Goal: Task Accomplishment & Management: Manage account settings

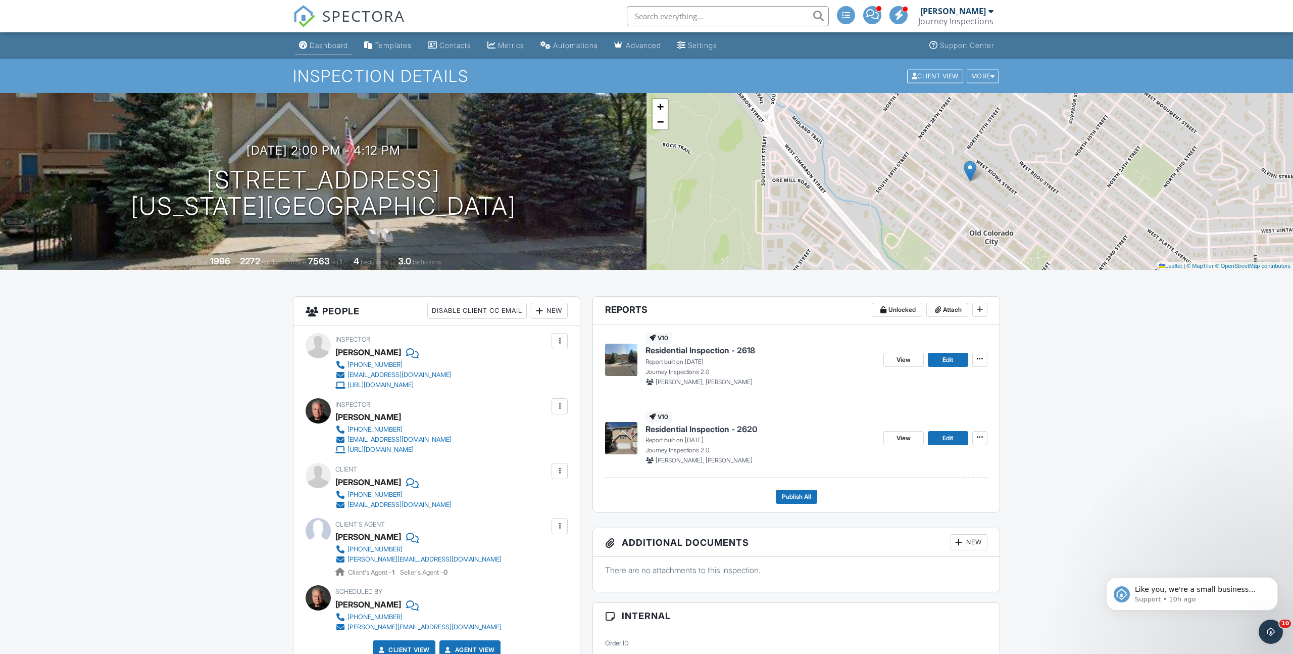
click at [325, 45] on div "Dashboard" at bounding box center [329, 45] width 38 height 9
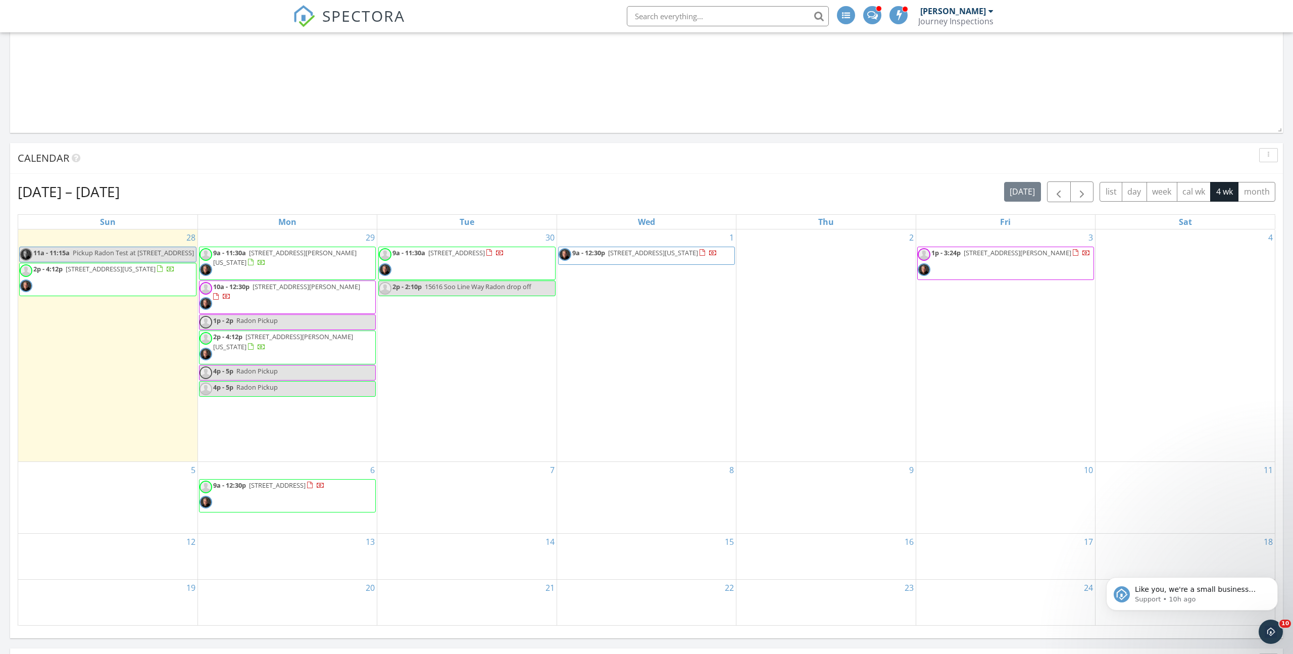
scroll to position [1076, 0]
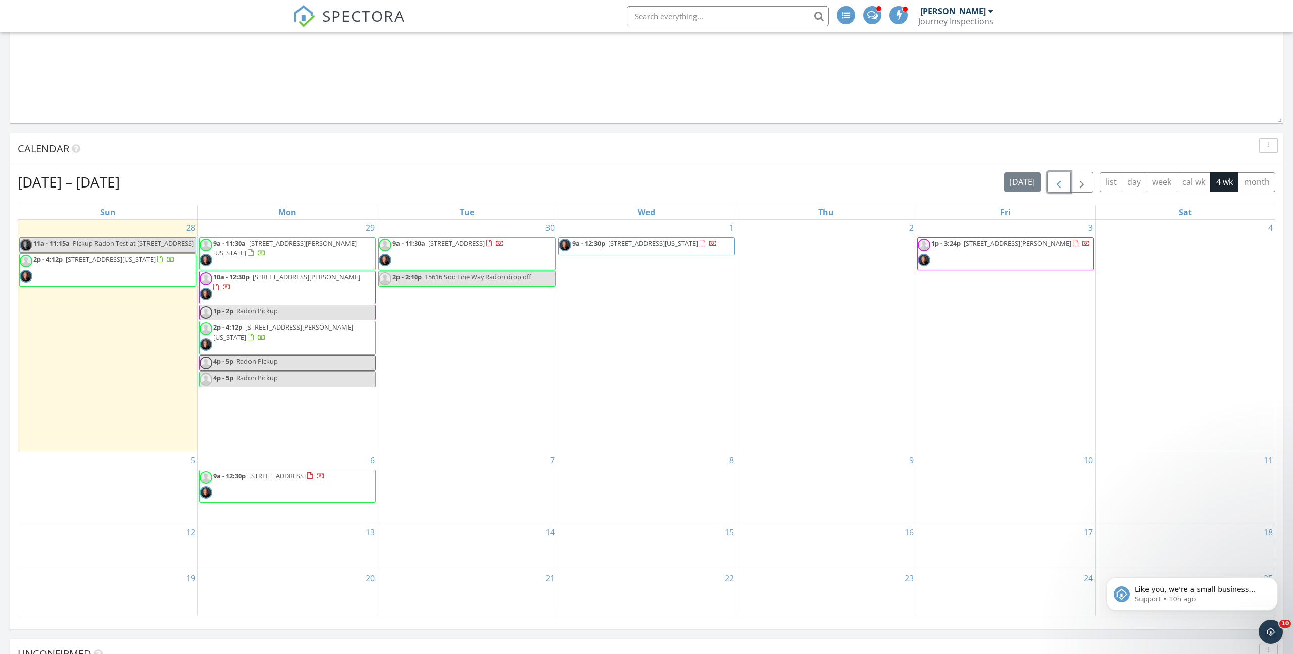
click at [1060, 185] on span "button" at bounding box center [1059, 182] width 12 height 12
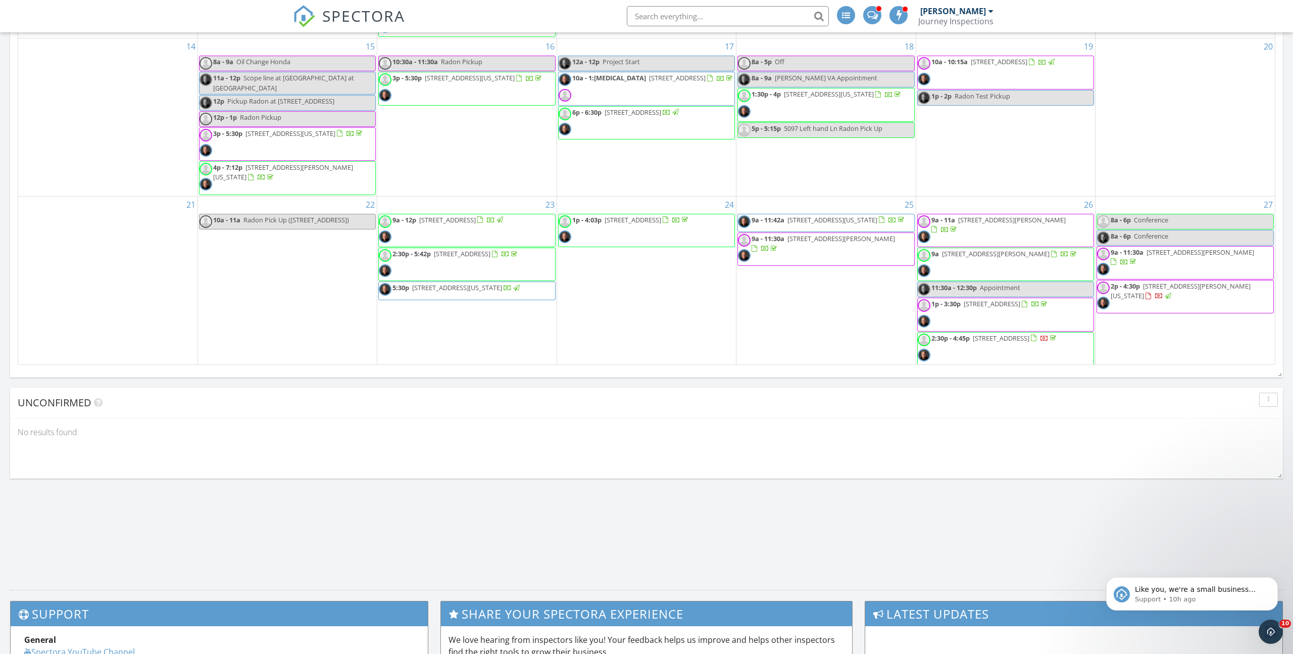
scroll to position [1327, 0]
click at [860, 230] on span "9a - 11:42a 3716 Adirondack Dr, Colorado Springs 80918" at bounding box center [822, 223] width 168 height 15
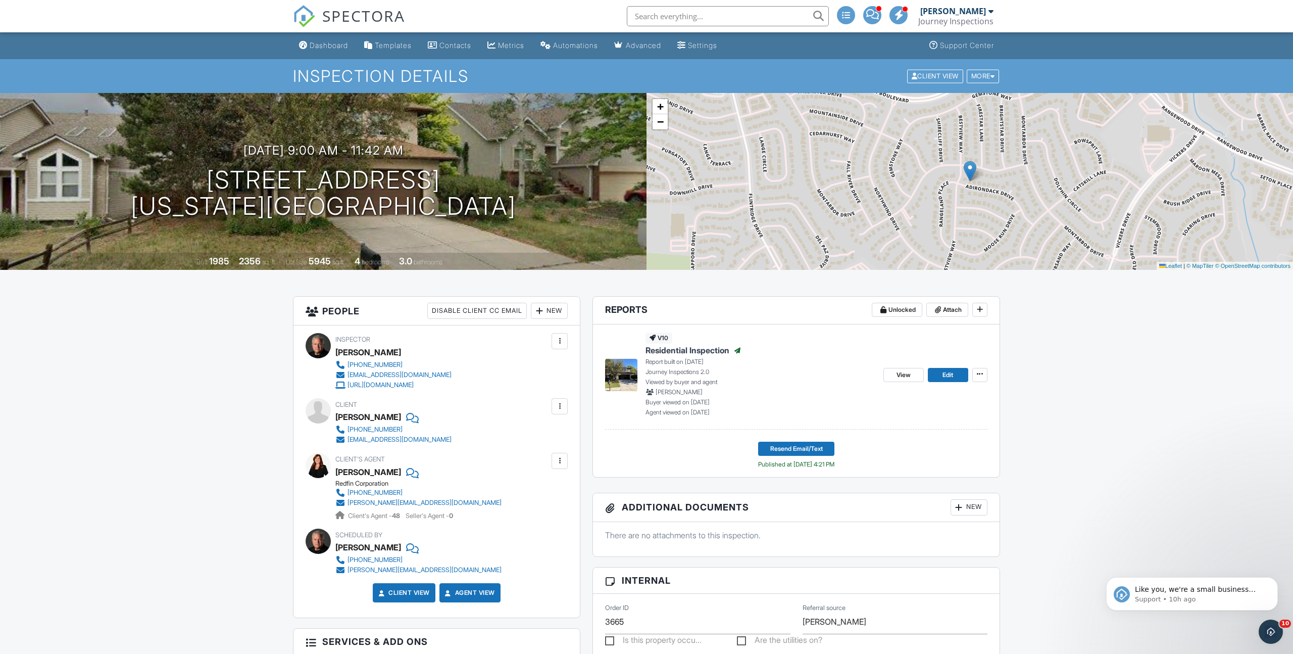
click at [681, 349] on span "Residential Inspection" at bounding box center [688, 350] width 84 height 11
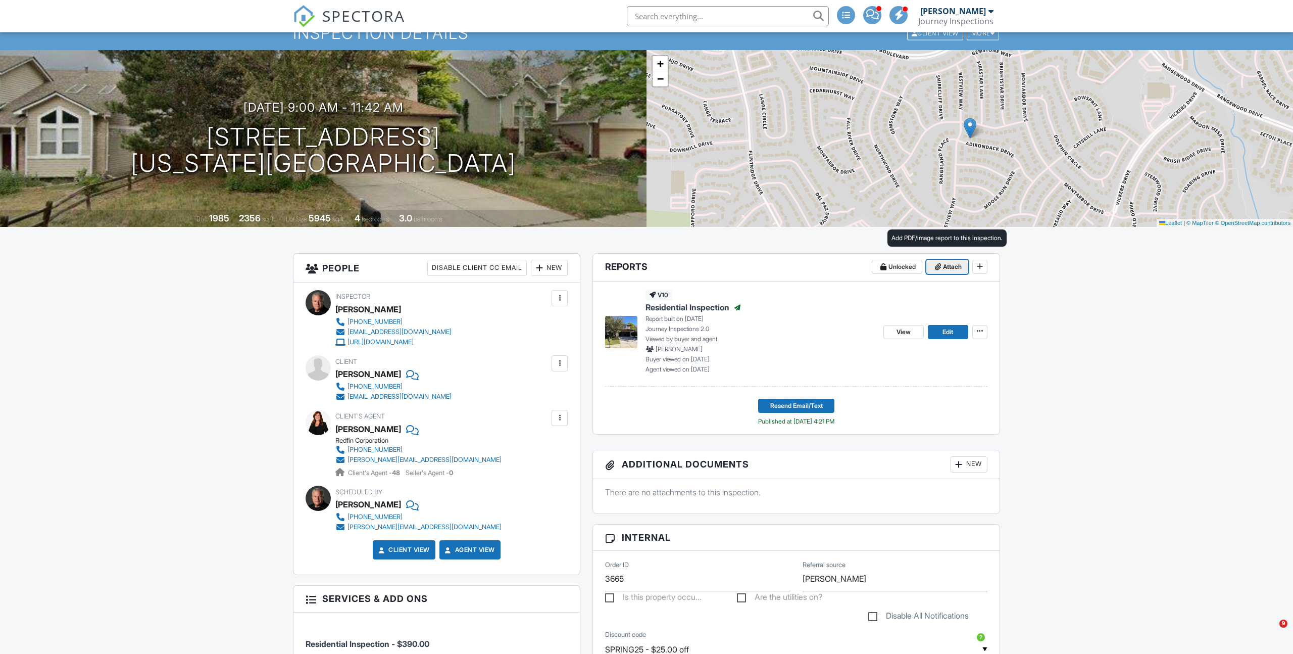
click at [945, 270] on span "Attach" at bounding box center [952, 267] width 19 height 10
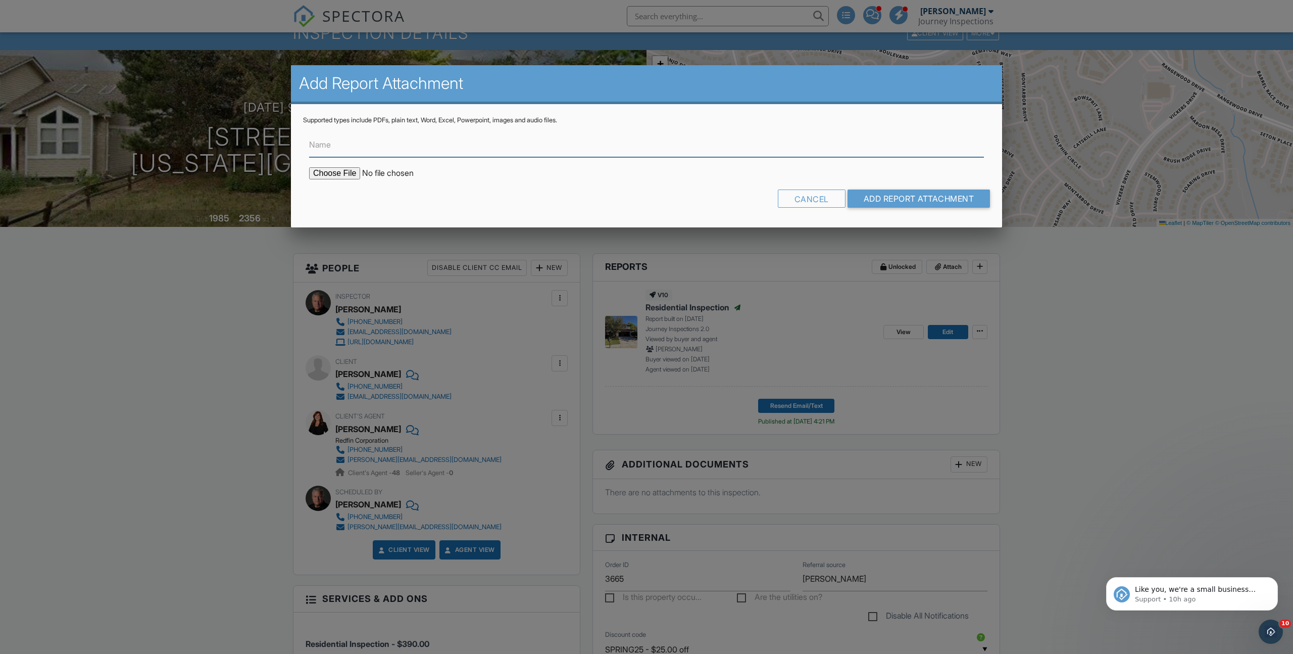
click at [449, 149] on input "Name" at bounding box center [646, 144] width 675 height 25
type input "3716 Adirondack Dr Radon Test Report"
click at [332, 171] on input "file" at bounding box center [395, 173] width 172 height 12
type input "C:\fakepath\3716_Adirondack_Dr_Radon_Test_Report.pdf"
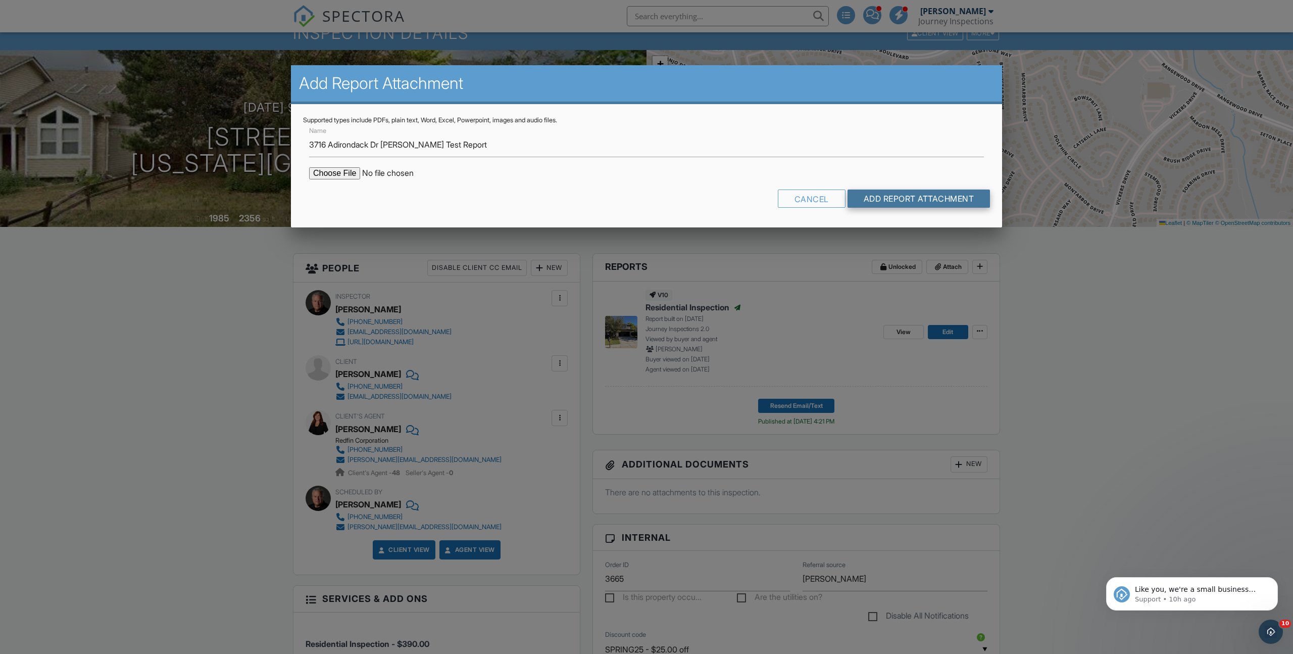
click at [954, 194] on input "Add Report Attachment" at bounding box center [919, 198] width 143 height 18
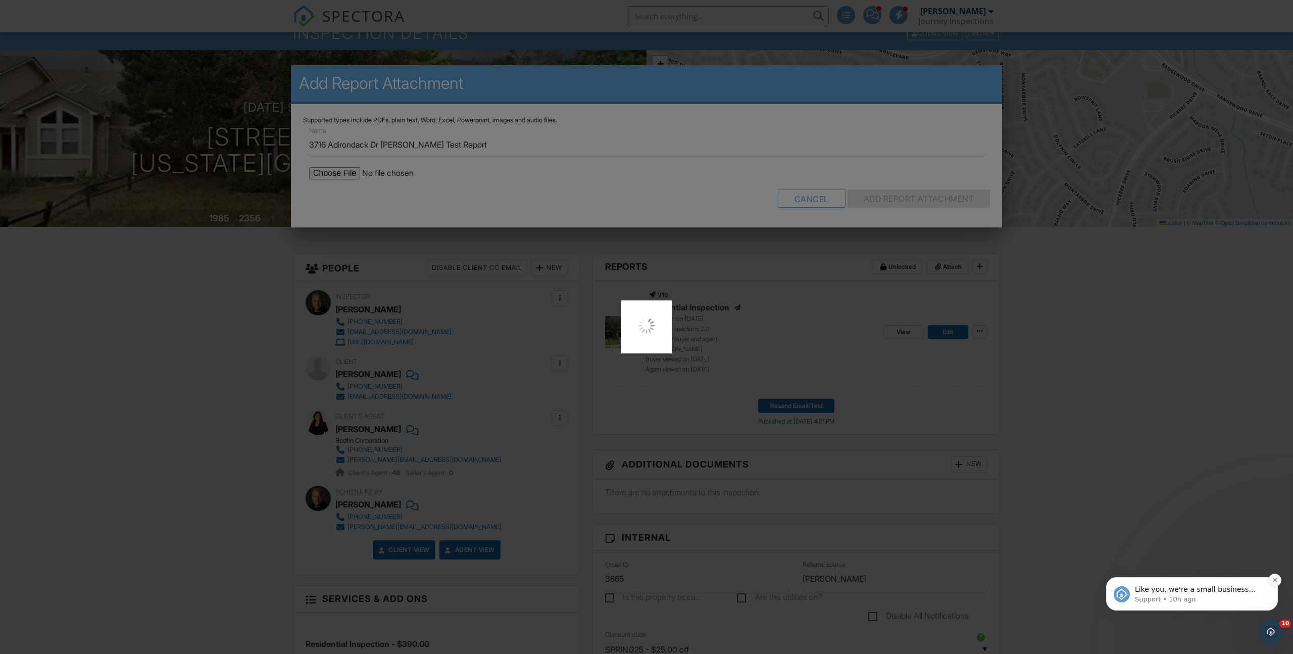
click at [1277, 578] on icon "Dismiss notification" at bounding box center [1275, 580] width 6 height 6
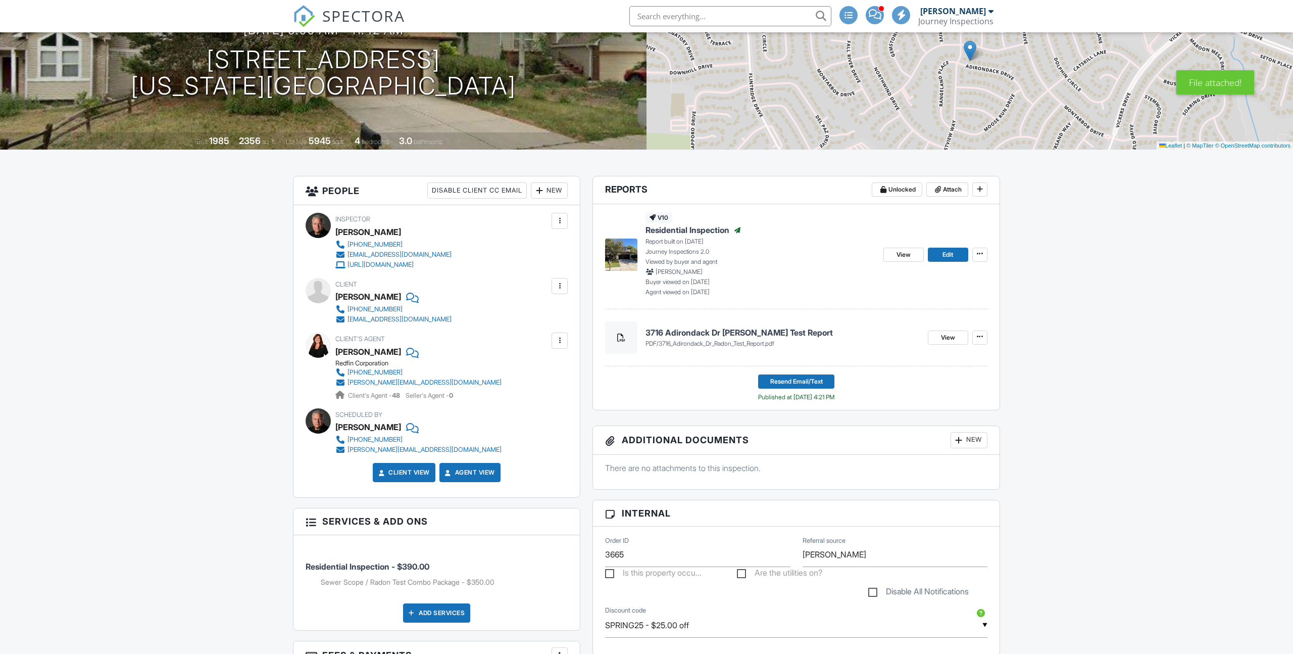
scroll to position [123, 0]
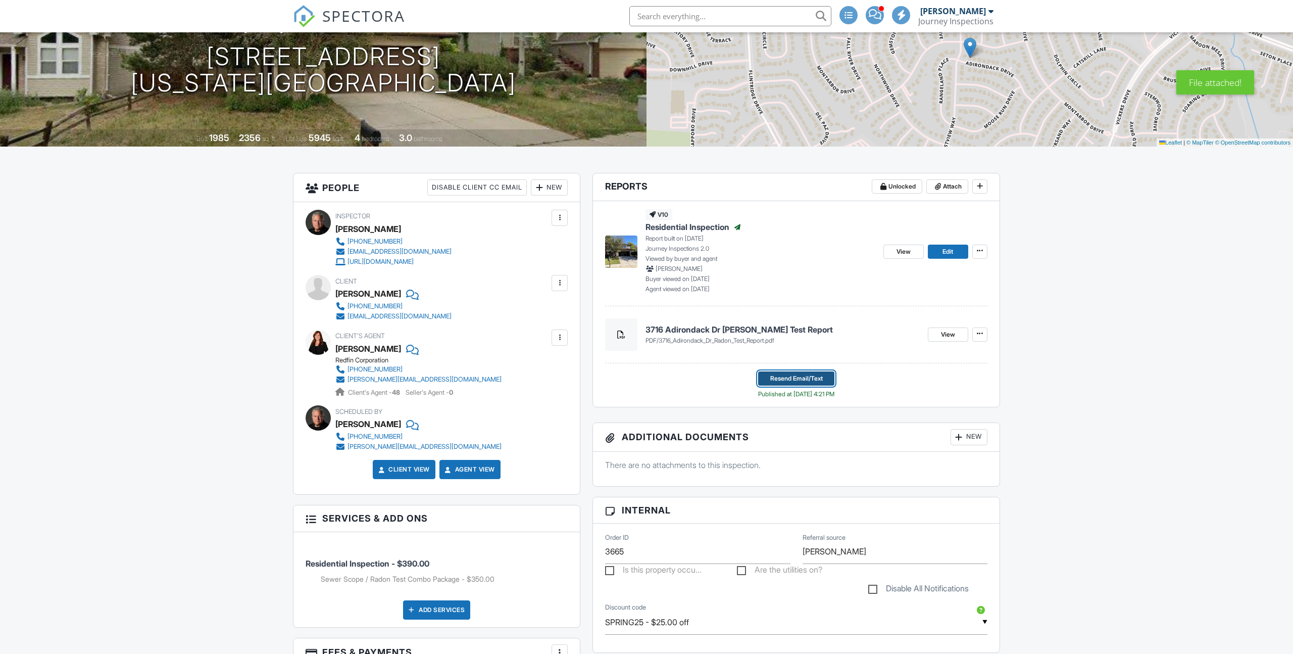
click at [824, 375] on button "Resend Email/Text" at bounding box center [796, 378] width 76 height 14
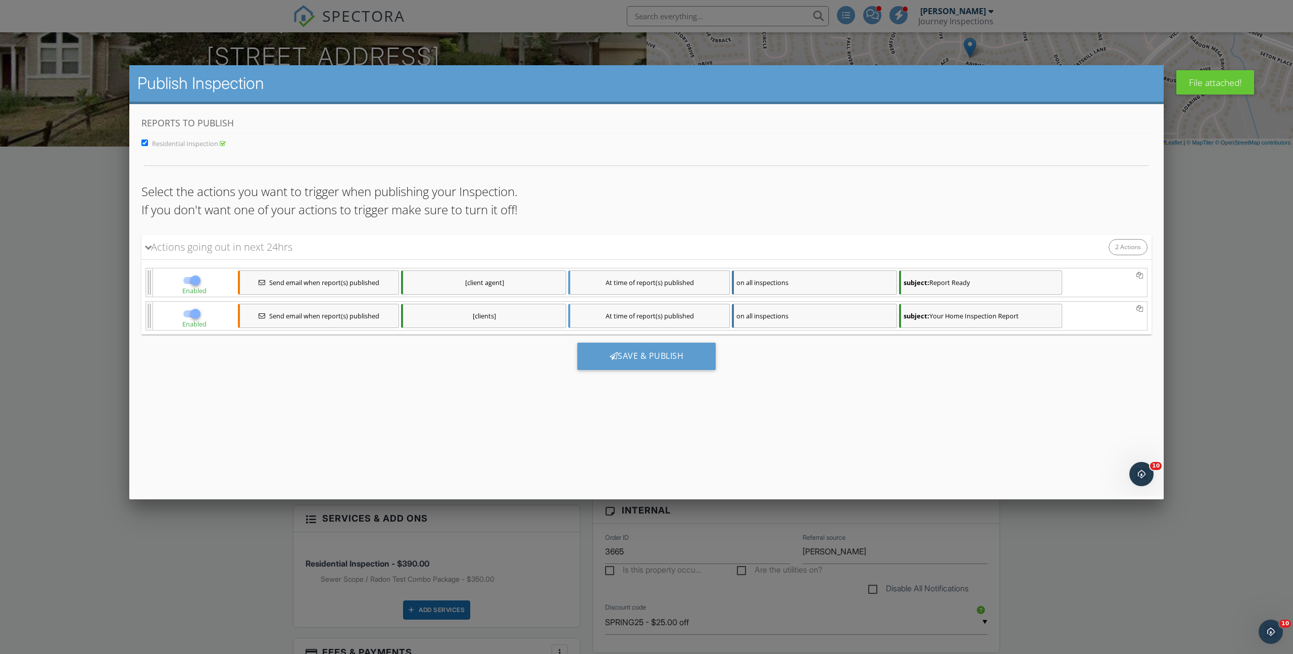
scroll to position [0, 0]
click at [667, 353] on div "Save & Publish" at bounding box center [646, 355] width 139 height 27
